Goal: Complete application form: Fill out and submit a form for a specific purpose

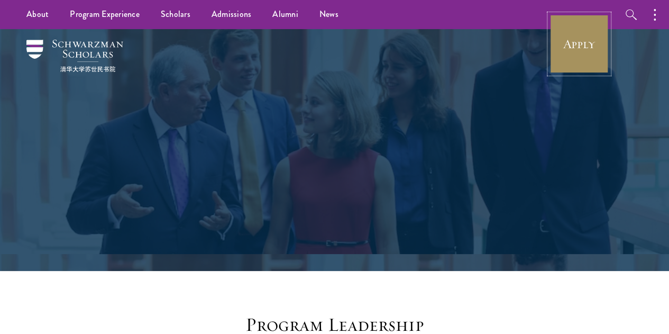
click at [586, 46] on link "Apply" at bounding box center [579, 43] width 59 height 59
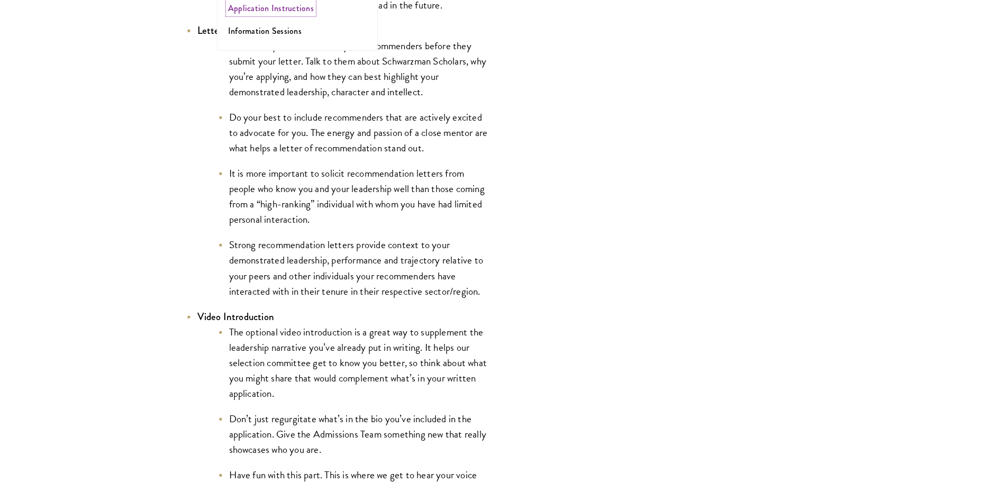
scroll to position [1745, 0]
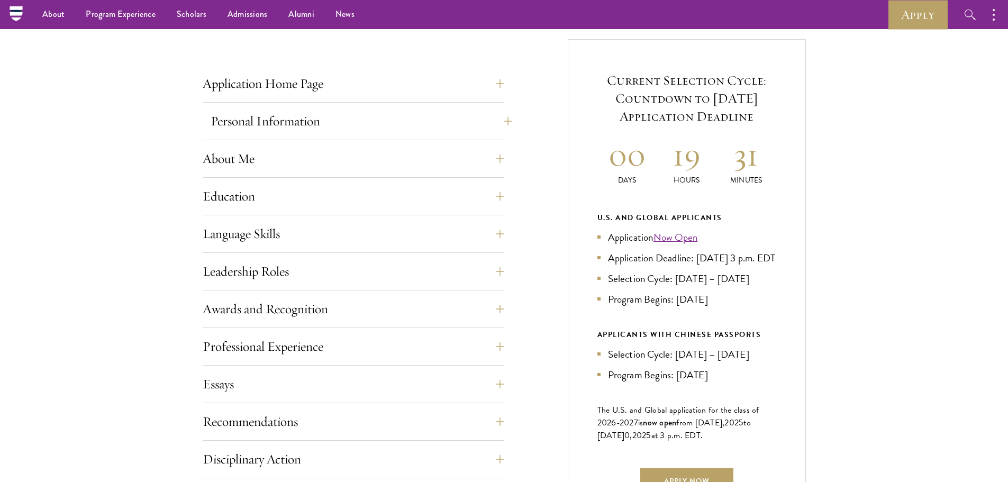
scroll to position [370, 0]
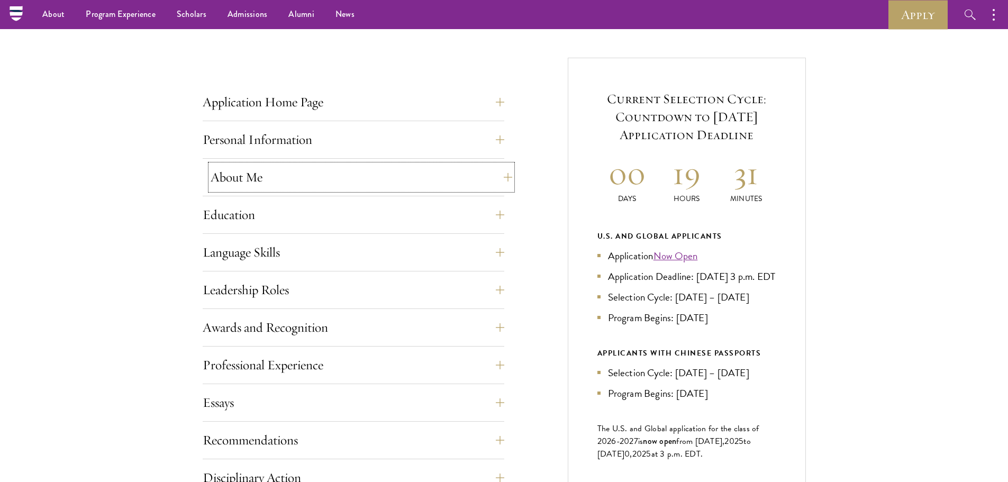
click at [266, 177] on button "About Me" at bounding box center [361, 176] width 301 height 25
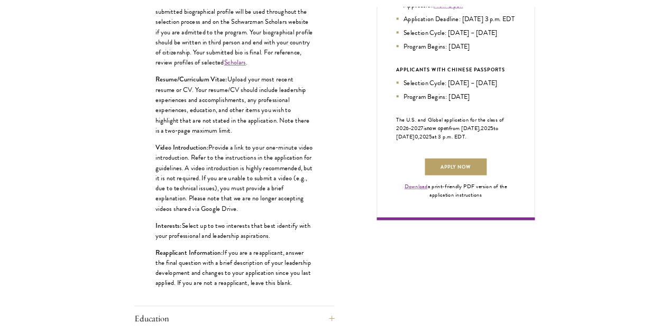
scroll to position [635, 0]
